Goal: Communication & Community: Participate in discussion

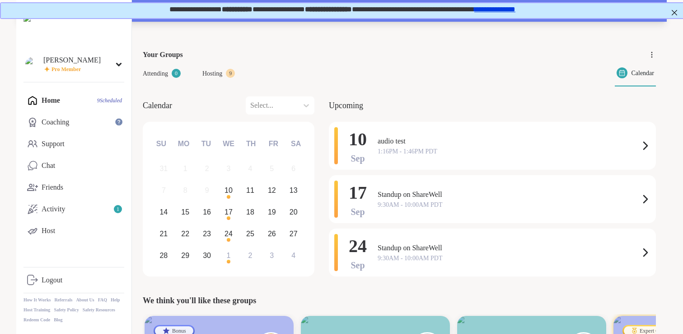
click at [391, 20] on div "Your session “ audio test ” has started. Click here to enter!" at bounding box center [341, 11] width 651 height 22
click at [102, 70] on div "[PERSON_NAME] Pro Member" at bounding box center [74, 63] width 101 height 21
